Goal: Information Seeking & Learning: Learn about a topic

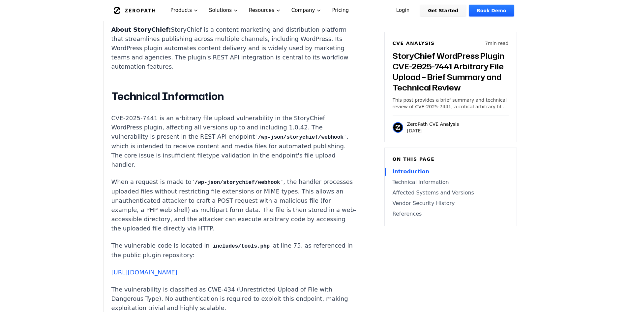
scroll to position [594, 0]
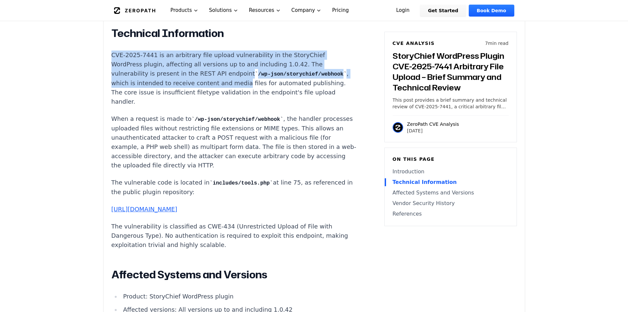
drag, startPoint x: 113, startPoint y: 51, endPoint x: 323, endPoint y: 76, distance: 211.9
click at [323, 76] on article "Introduction Attackers can gain remote code execution on WordPress sites runnin…" at bounding box center [243, 228] width 265 height 670
click at [256, 78] on p "CVE-2025-7441 is an arbitrary file upload vulnerability in the StoryChief WordP…" at bounding box center [233, 78] width 245 height 56
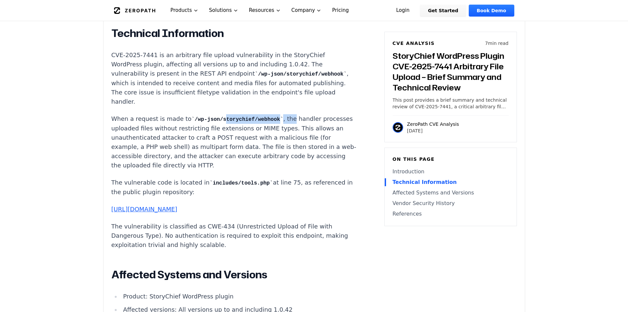
drag, startPoint x: 216, startPoint y: 112, endPoint x: 279, endPoint y: 112, distance: 62.7
click at [279, 114] on p "When a request is made to /wp-json/storychief/webhook , the handler processes u…" at bounding box center [233, 142] width 245 height 56
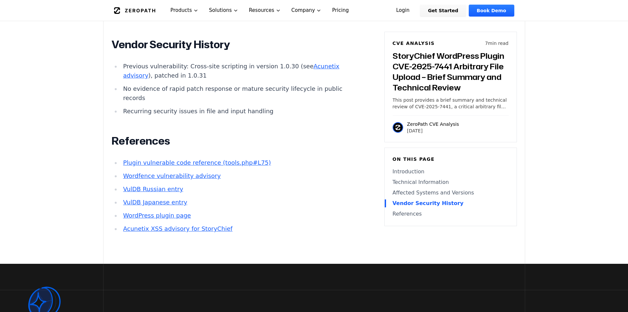
scroll to position [923, 0]
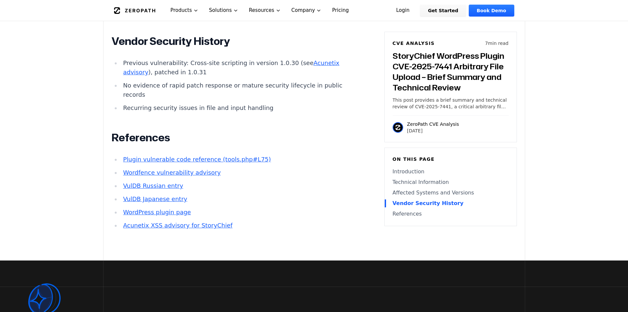
click at [422, 70] on h3 "StoryChief WordPress Plugin CVE-2025-7441 Arbitrary File Upload – Brief Summary…" at bounding box center [451, 71] width 116 height 42
click at [430, 88] on h3 "StoryChief WordPress Plugin CVE-2025-7441 Arbitrary File Upload – Brief Summary…" at bounding box center [451, 71] width 116 height 42
click at [425, 138] on div "CVE Analysis 7 min read StoryChief WordPress Plugin CVE-2025-7441 Arbitrary Fil…" at bounding box center [450, 87] width 133 height 110
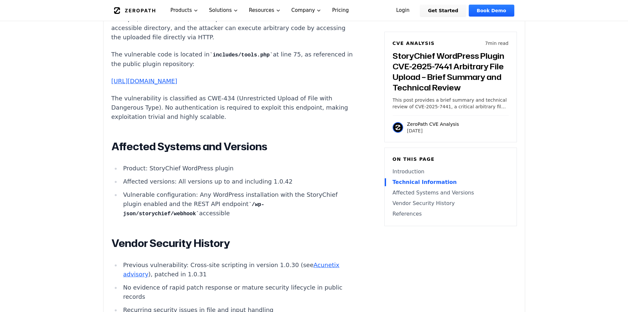
scroll to position [725, 0]
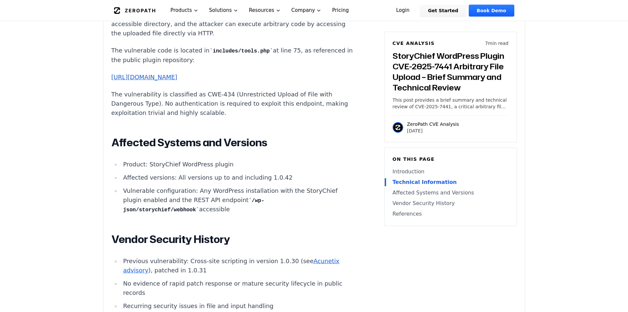
click at [434, 129] on p "[DATE]" at bounding box center [433, 130] width 52 height 7
click at [403, 122] on div at bounding box center [398, 127] width 11 height 11
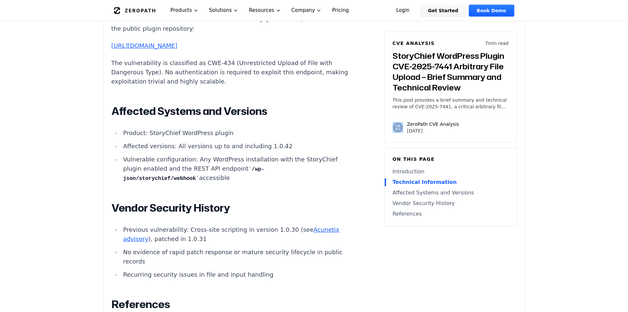
scroll to position [758, 0]
